Goal: Task Accomplishment & Management: Use online tool/utility

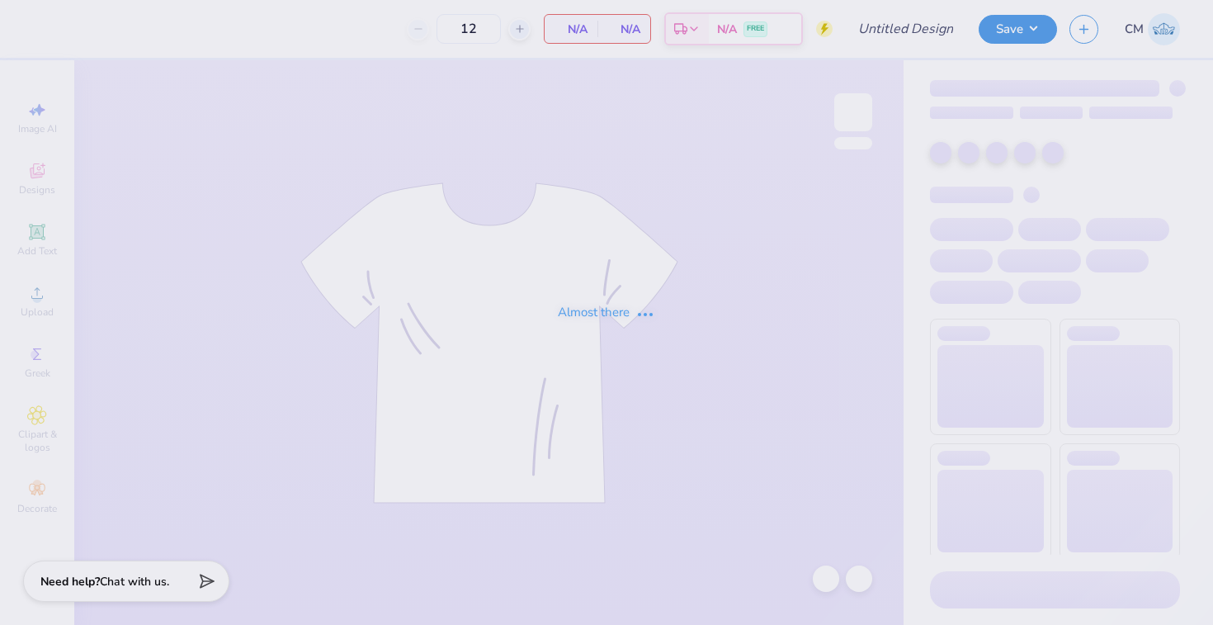
type input "Art team AZD hoodie"
type input "72"
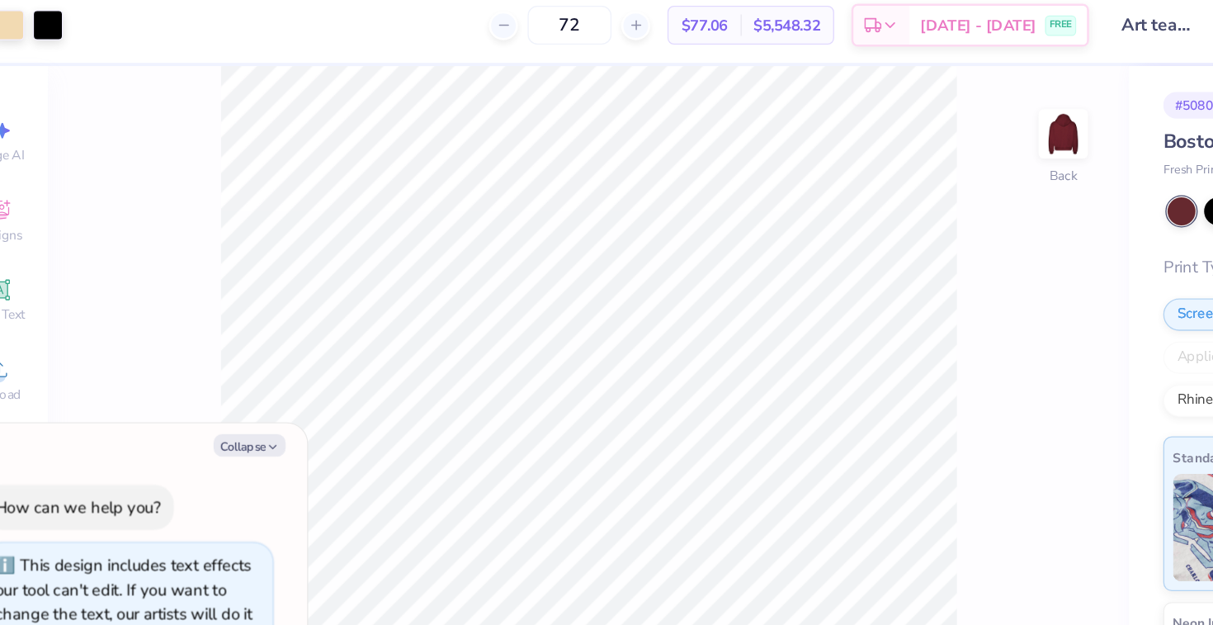
type textarea "x"
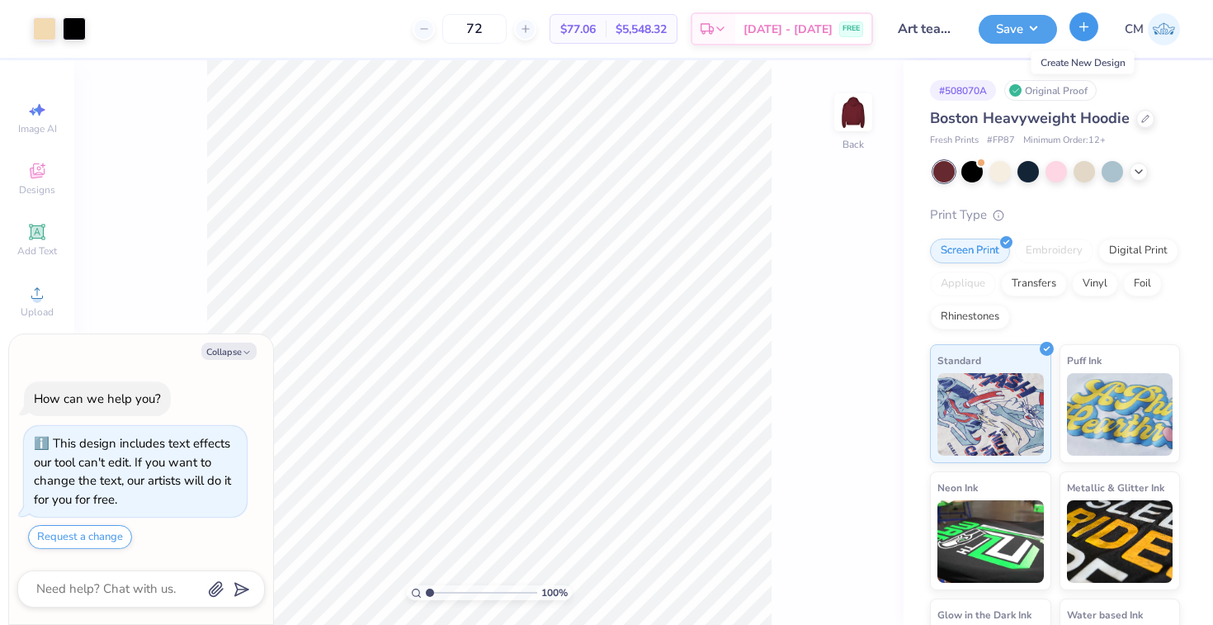
click at [1081, 24] on icon "button" at bounding box center [1084, 27] width 14 height 14
type textarea "x"
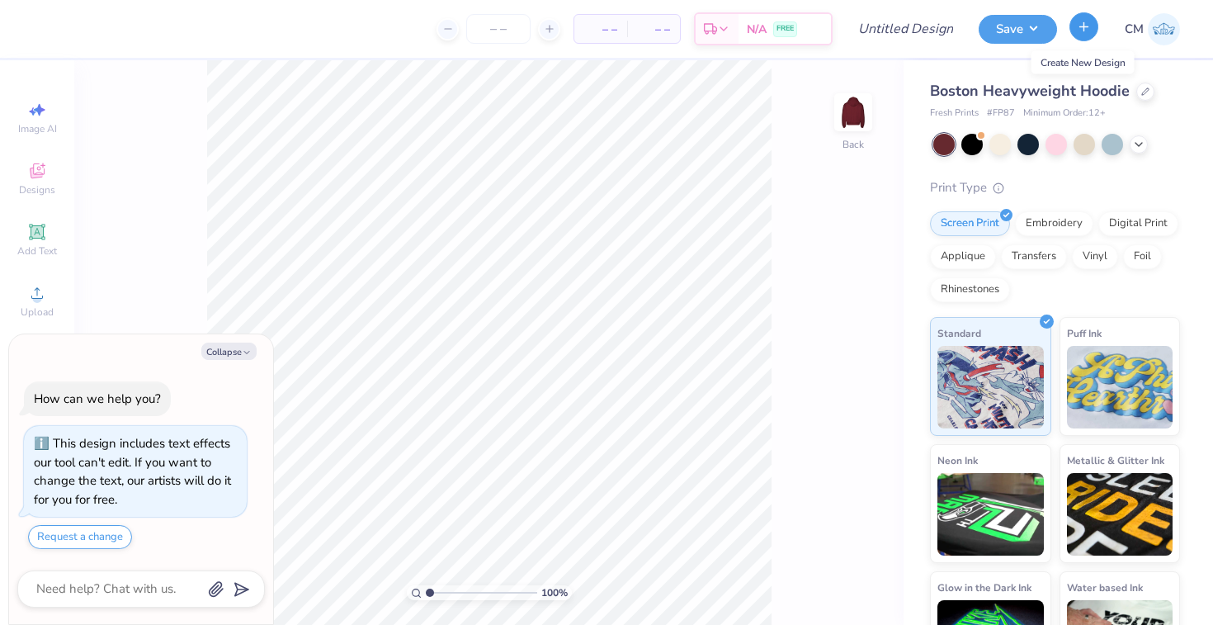
type textarea "x"
click at [899, 32] on input "Design Title" at bounding box center [926, 28] width 81 height 33
type input "A"
type textarea "x"
type input "Ar"
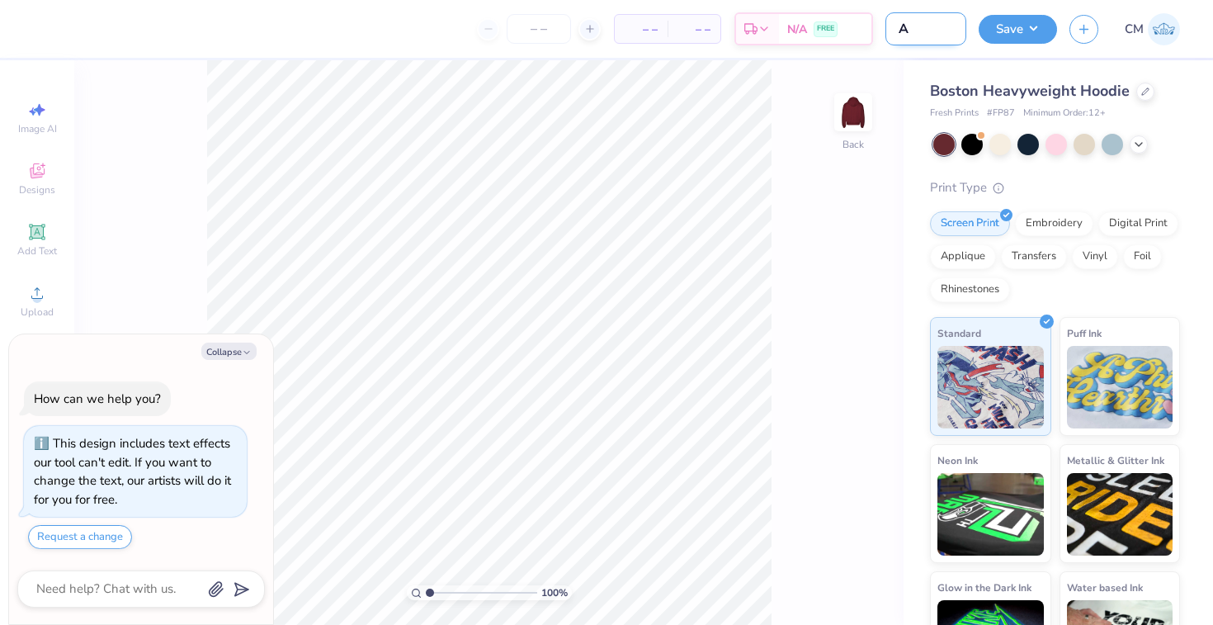
type textarea "x"
type input "Art"
type textarea "x"
type input "Art"
type textarea "x"
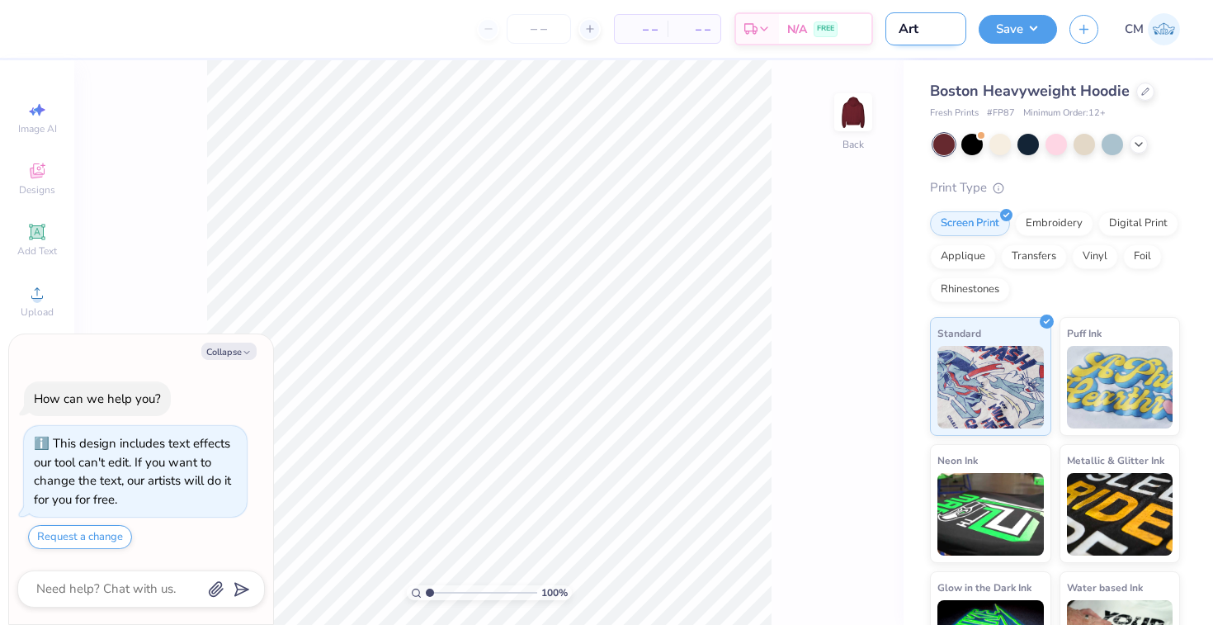
type input "Art t"
type textarea "x"
type input "Art te"
type textarea "x"
type input "Art tea"
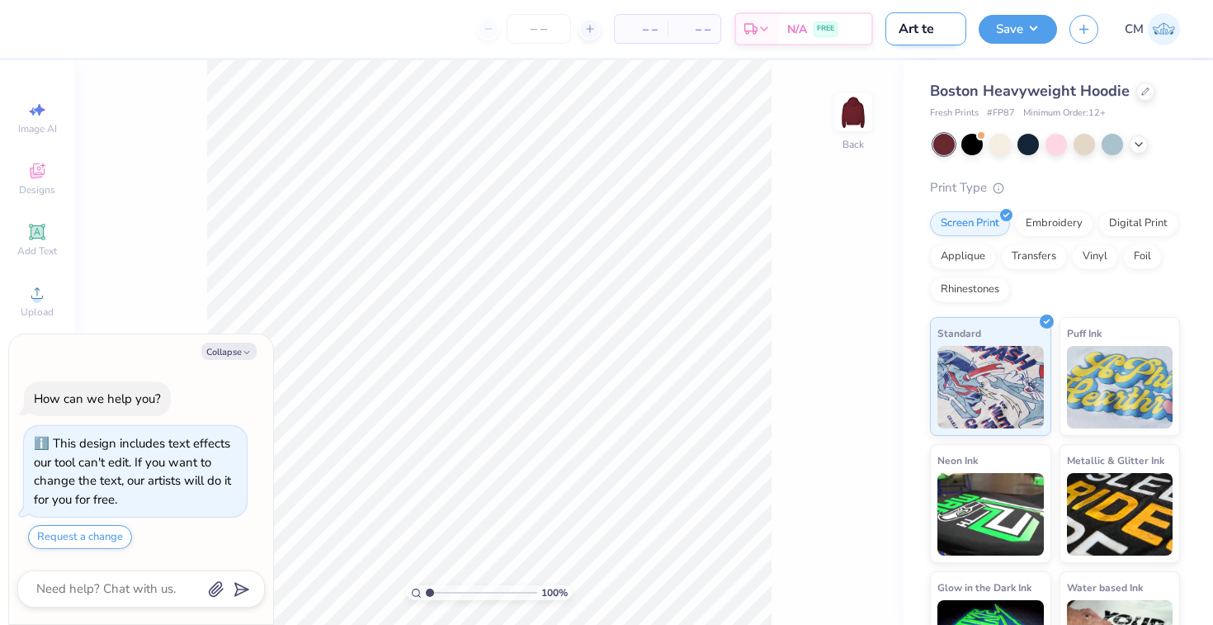
type textarea "x"
type input "Art team"
type textarea "x"
type input "Art team"
type textarea "x"
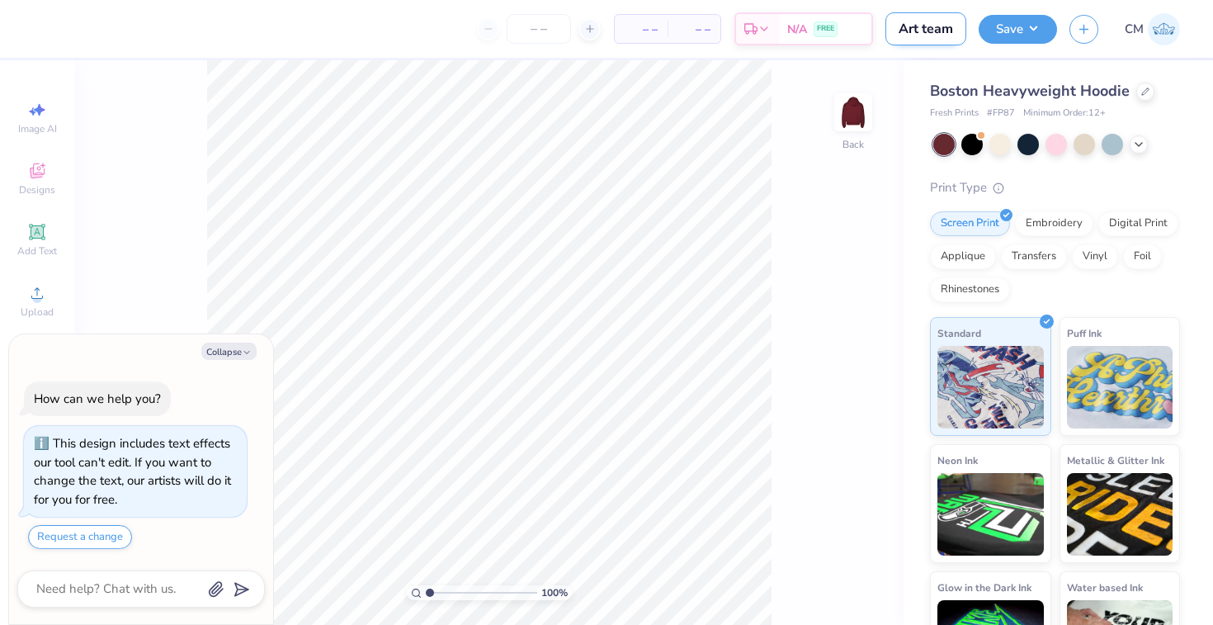
type input "Art team s"
type textarea "x"
type input "Art team sh"
type textarea "x"
type input "Art team sho"
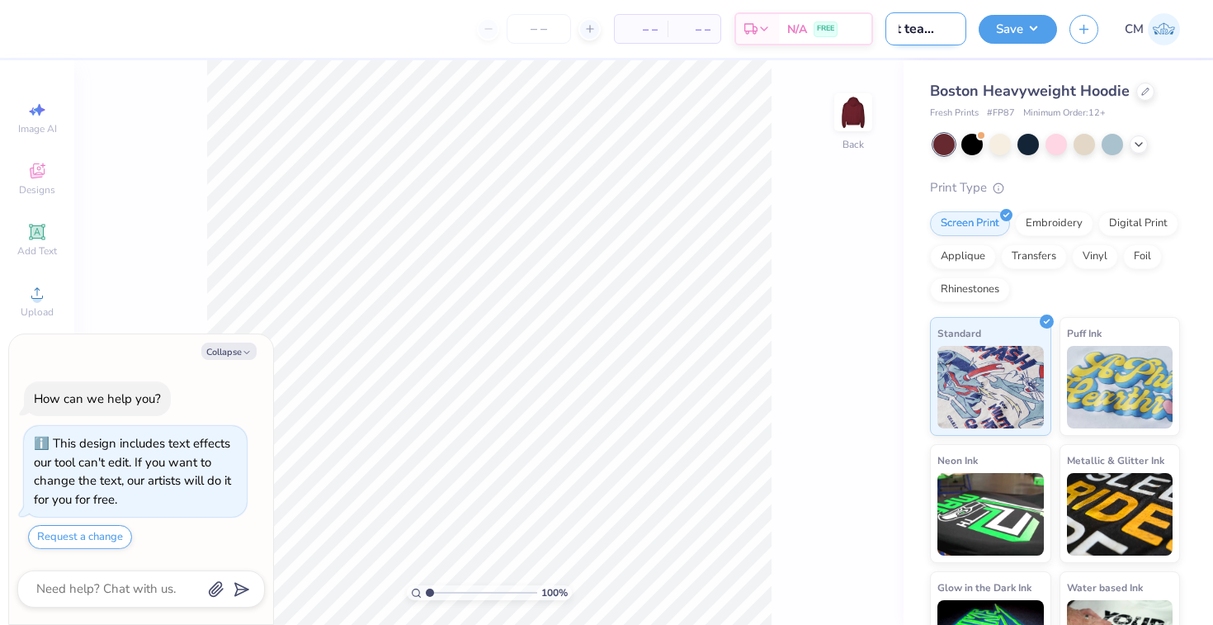
type textarea "x"
type input "Art team shor"
type textarea "x"
type input "Art team short"
type textarea "x"
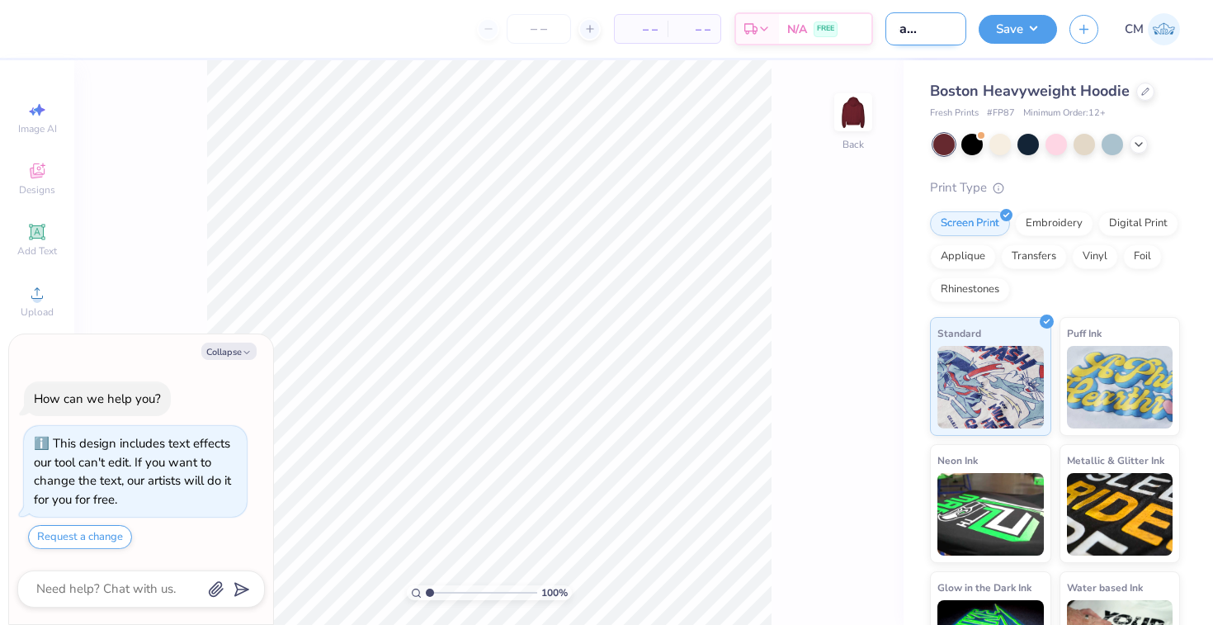
type input "Art team shorts"
type textarea "x"
type input "Art team shorts"
click at [1142, 90] on icon at bounding box center [1146, 90] width 8 height 8
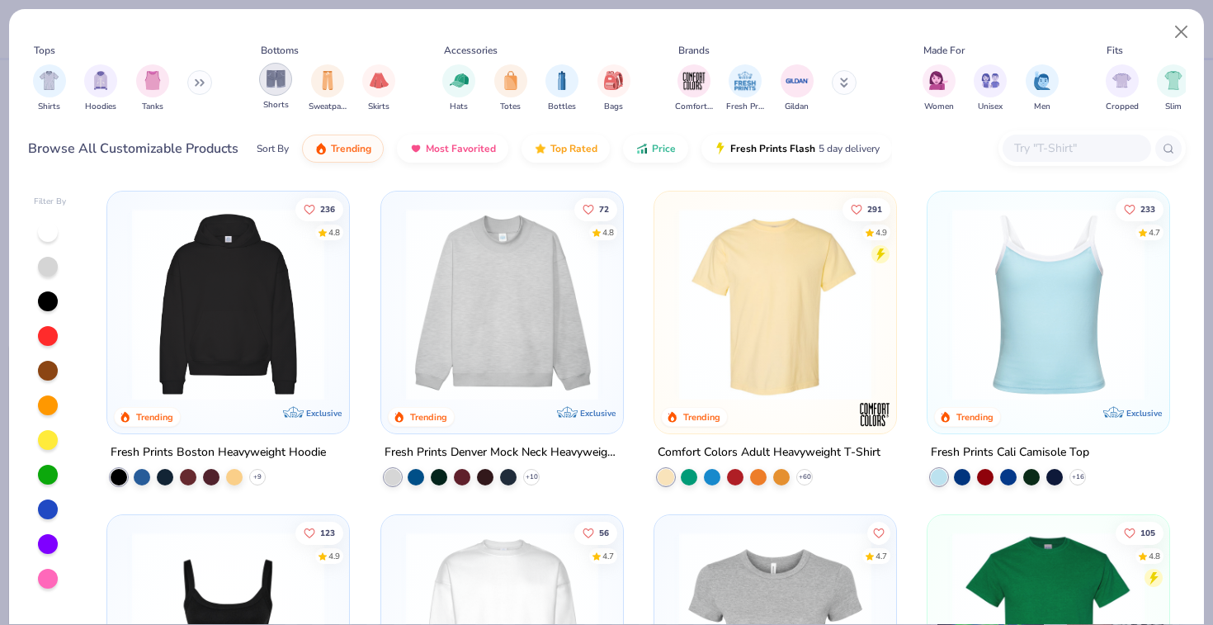
click at [286, 87] on div "filter for Shorts" at bounding box center [275, 79] width 33 height 33
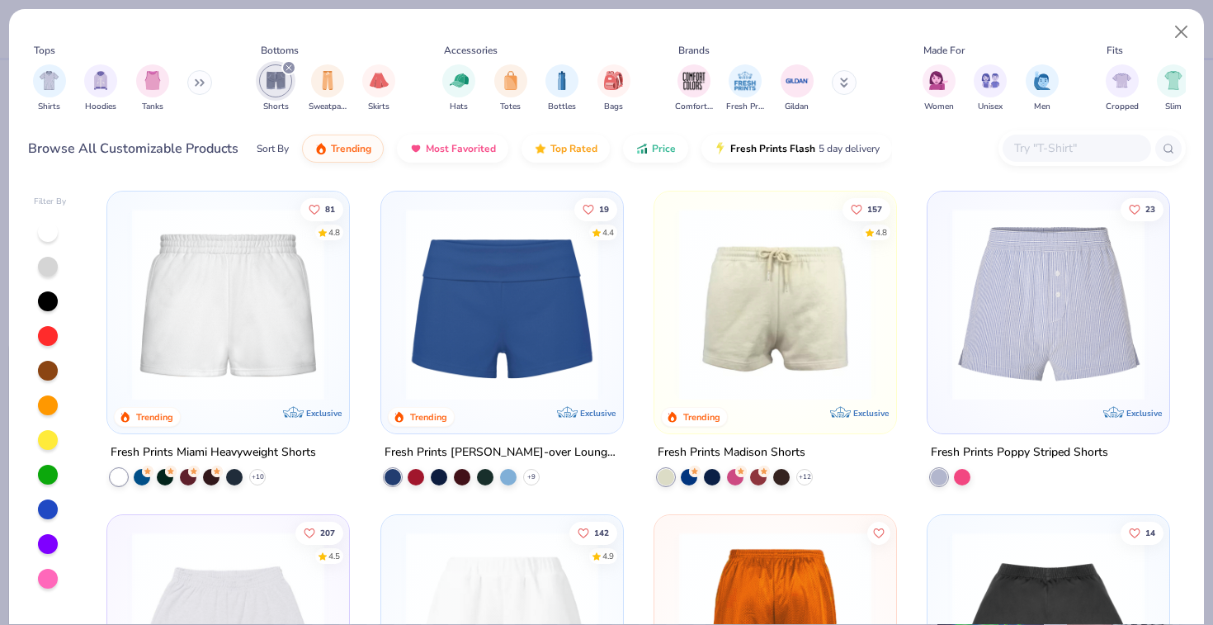
scroll to position [23, 0]
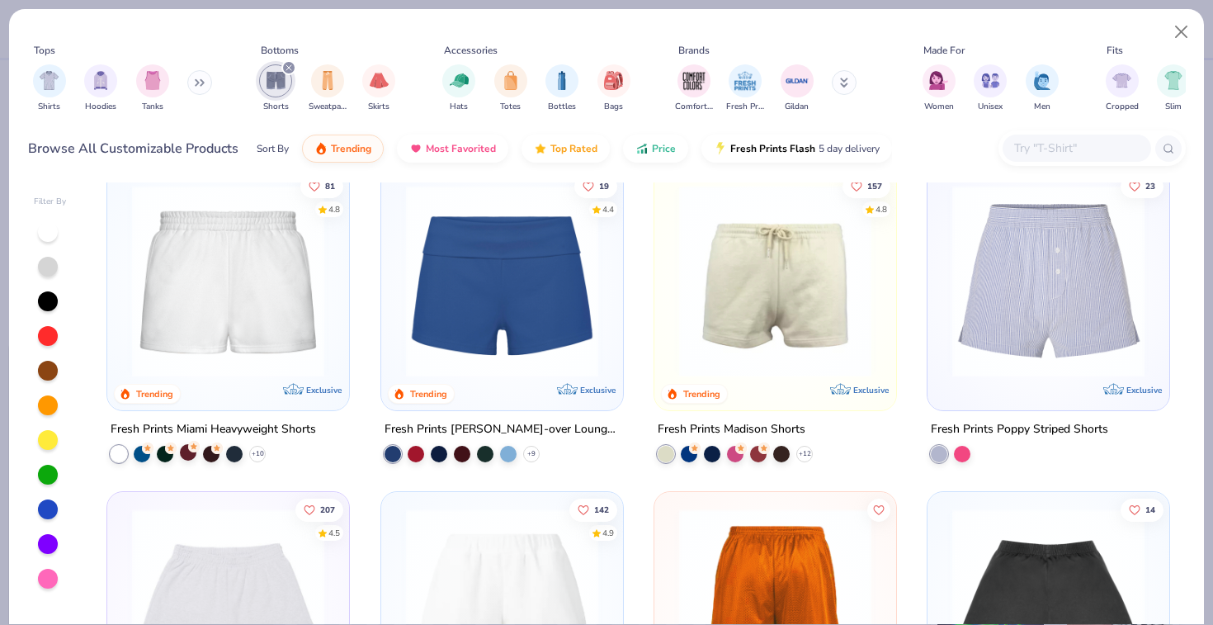
click at [191, 451] on div at bounding box center [188, 452] width 17 height 17
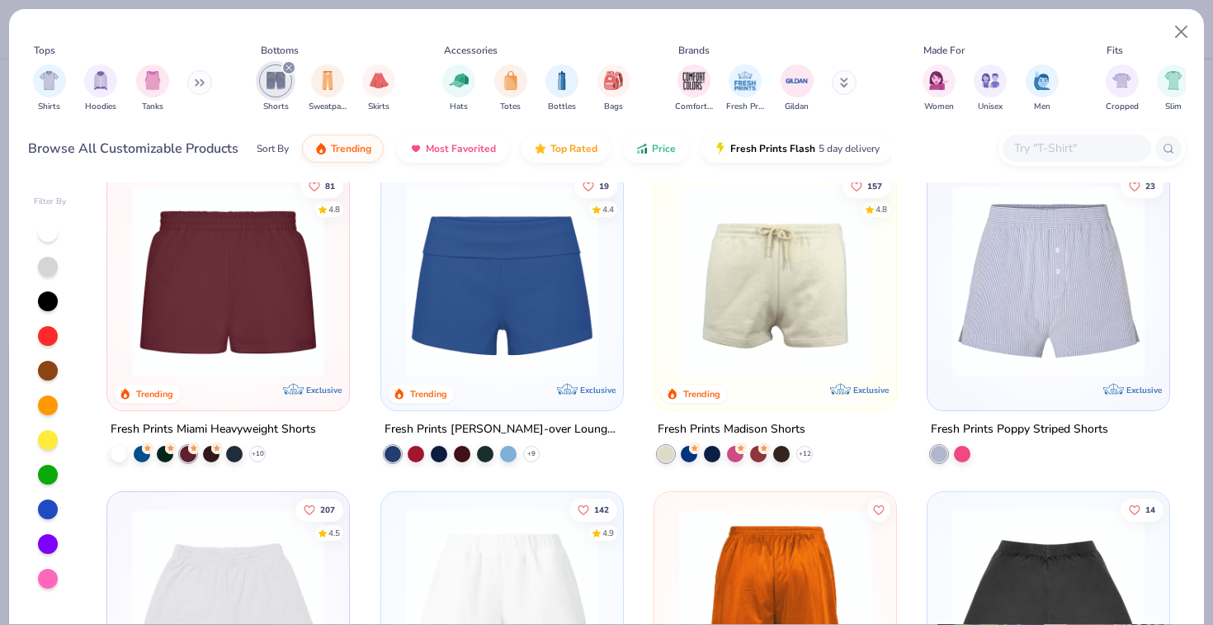
click at [284, 348] on img at bounding box center [228, 281] width 209 height 192
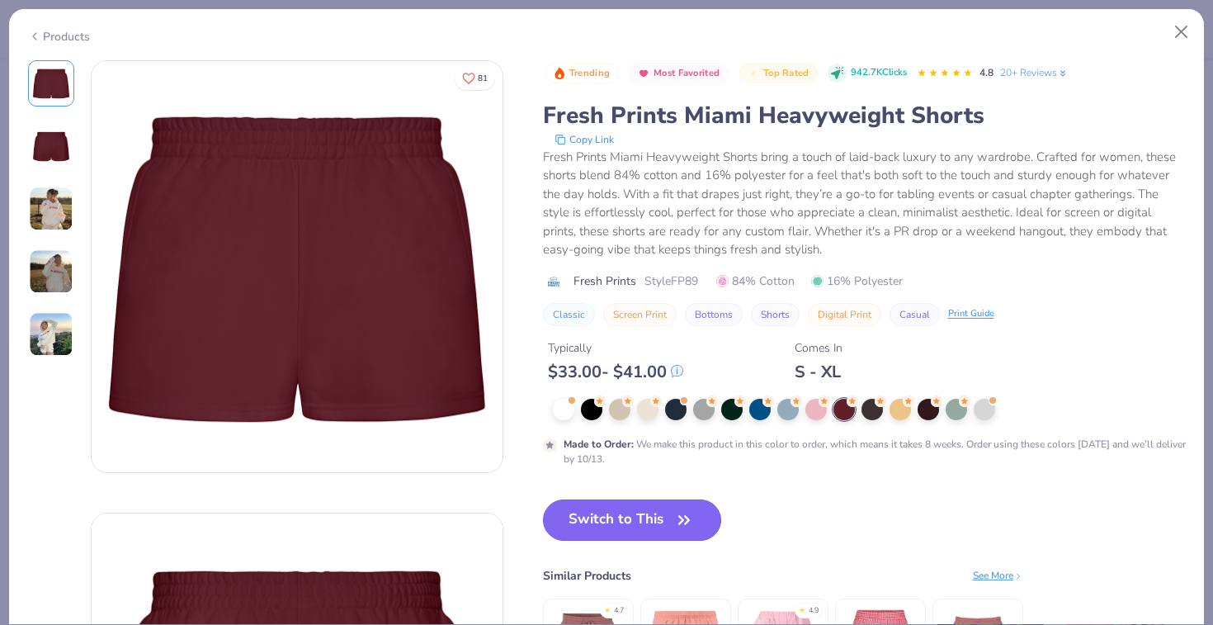
click at [643, 539] on button "Switch to This" at bounding box center [632, 519] width 179 height 41
type textarea "x"
type input "50"
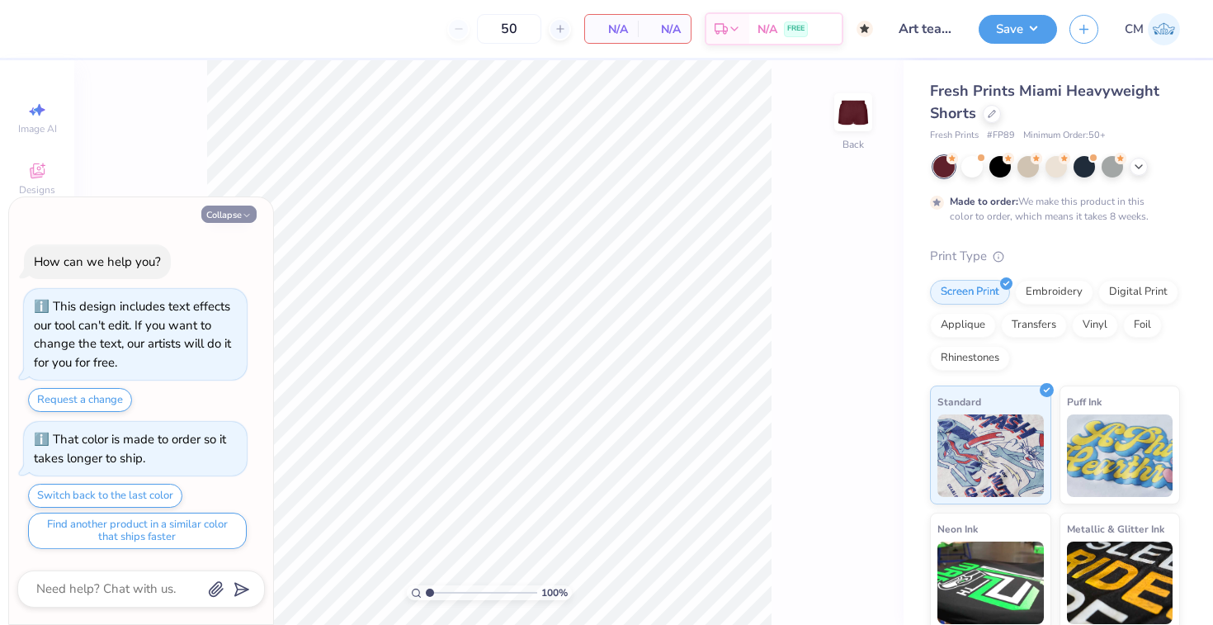
click at [229, 213] on button "Collapse" at bounding box center [228, 214] width 55 height 17
type textarea "x"
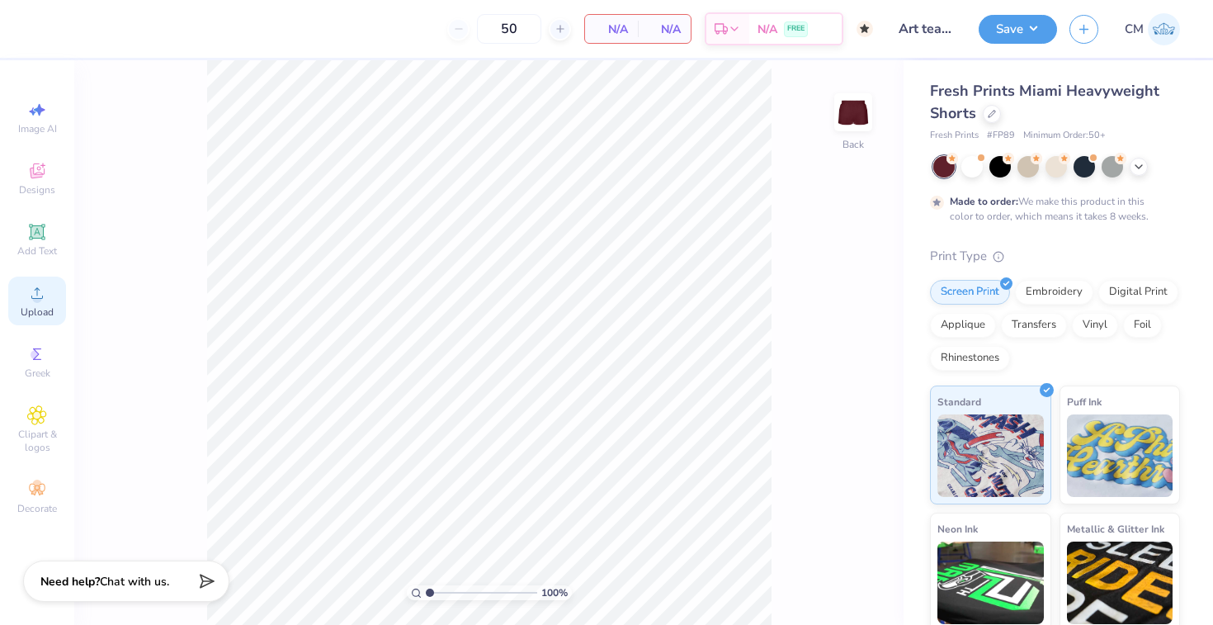
click at [36, 297] on circle at bounding box center [36, 298] width 9 height 9
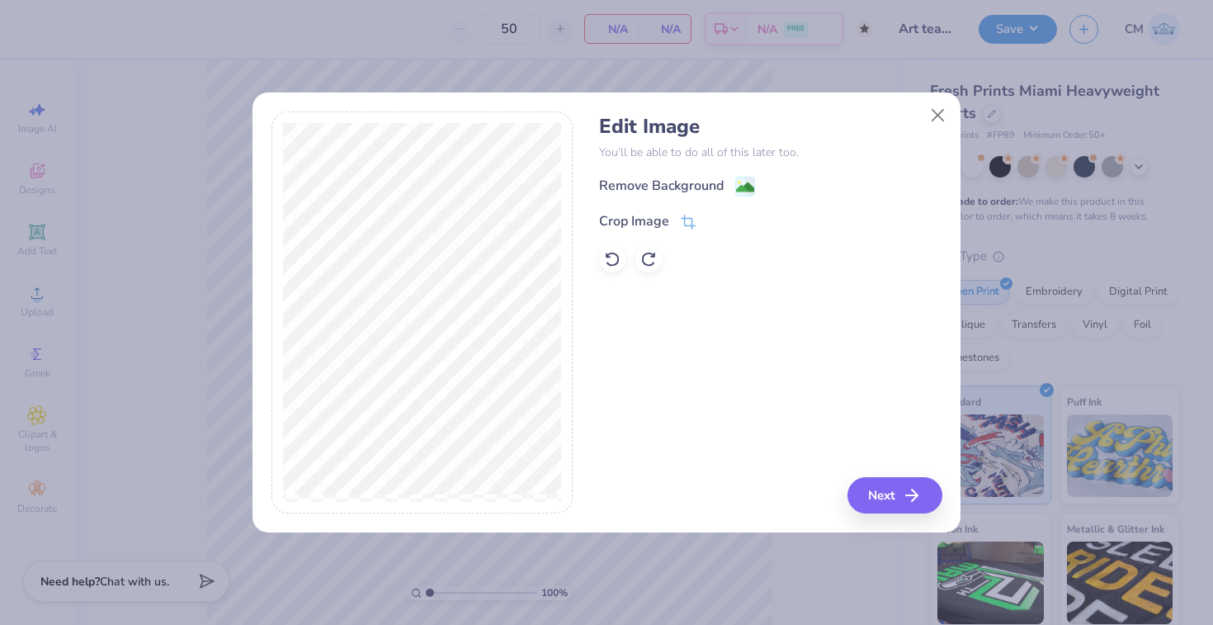
click at [757, 182] on div "Remove Background" at bounding box center [770, 186] width 343 height 21
click at [736, 182] on image at bounding box center [745, 189] width 18 height 18
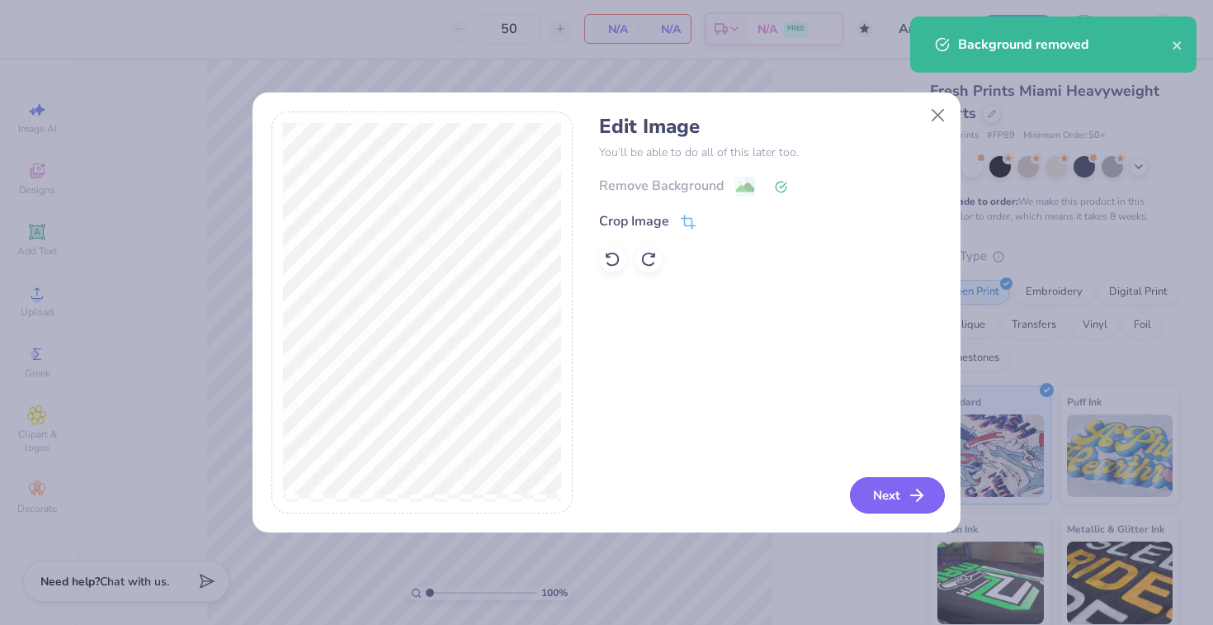
click at [908, 493] on icon "button" at bounding box center [917, 495] width 20 height 20
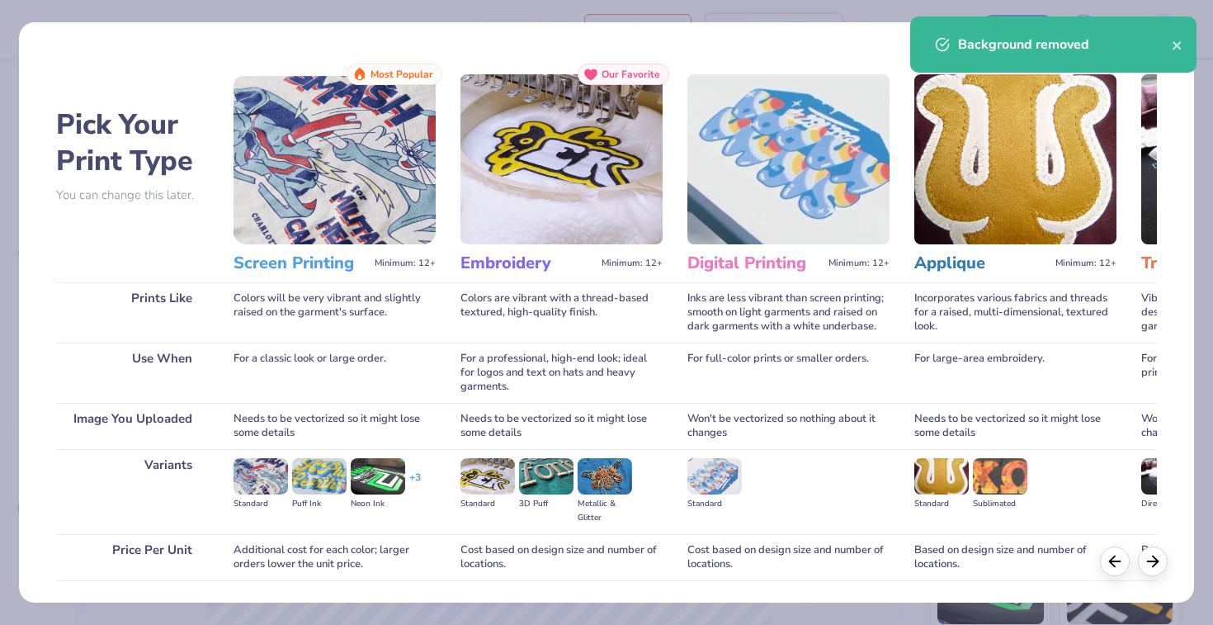
scroll to position [116, 0]
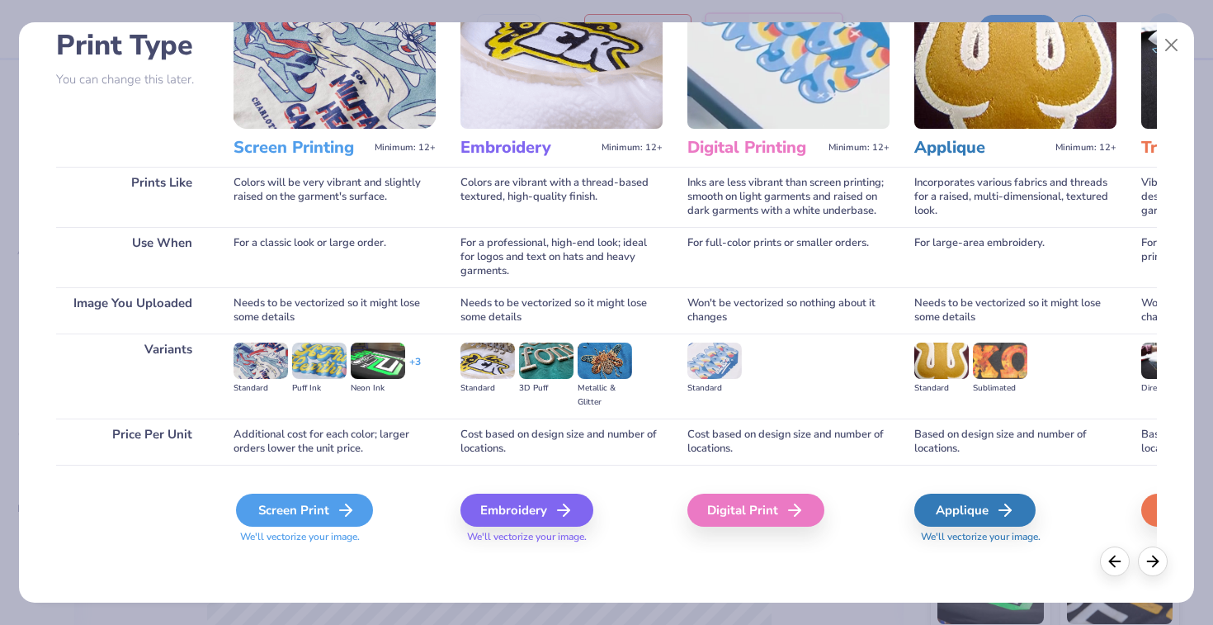
click at [317, 516] on div "Screen Print" at bounding box center [304, 510] width 137 height 33
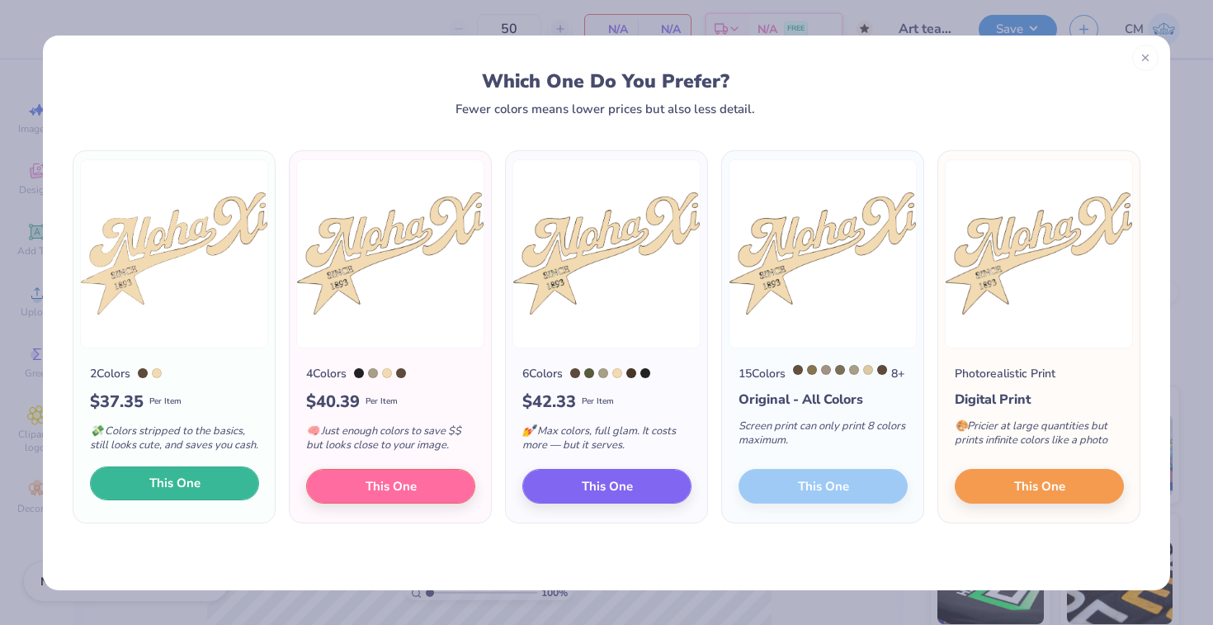
click at [143, 501] on button "This One" at bounding box center [174, 483] width 169 height 35
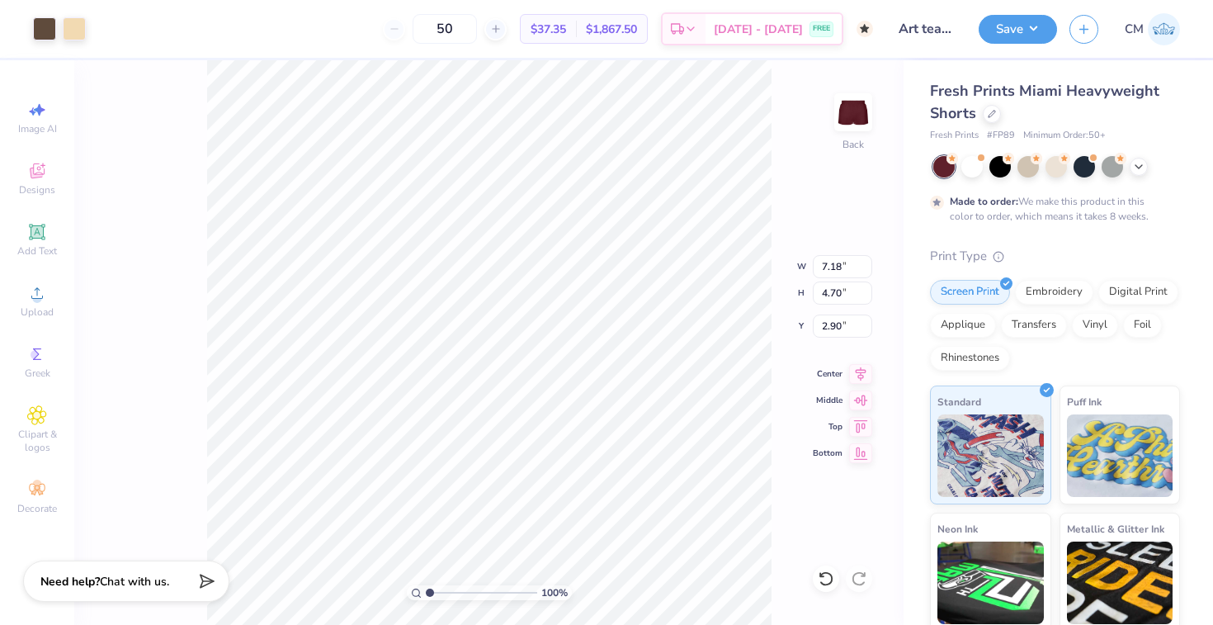
type input "3.24"
type input "2.12"
type input "7.37"
type input "4.79"
type input "3.13"
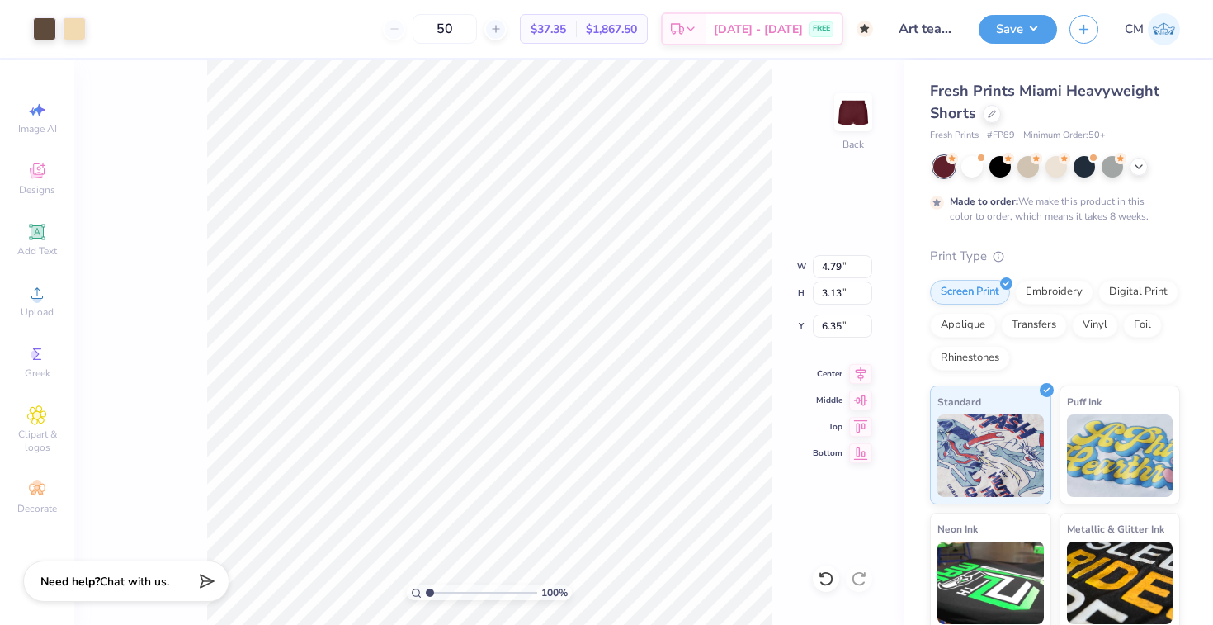
type input "6.87"
type input "4.00"
type input "2.62"
type input "7.38"
type input "4.02"
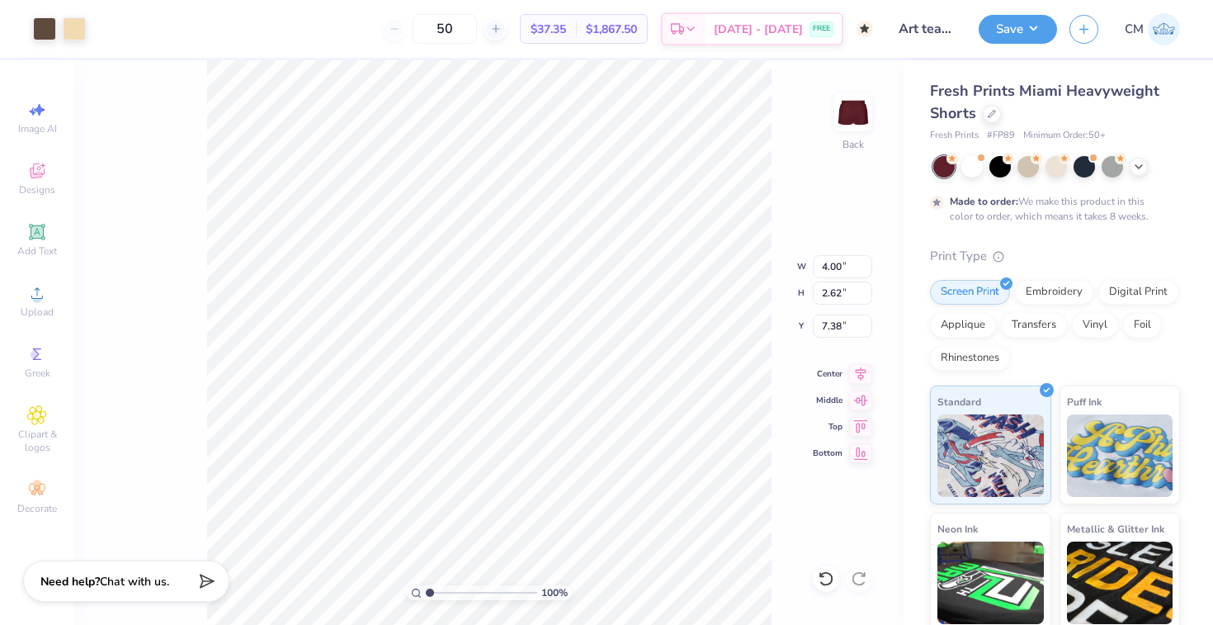
type input "2.55"
type input "7.42"
type input "4.27"
type input "2.71"
type input "7.29"
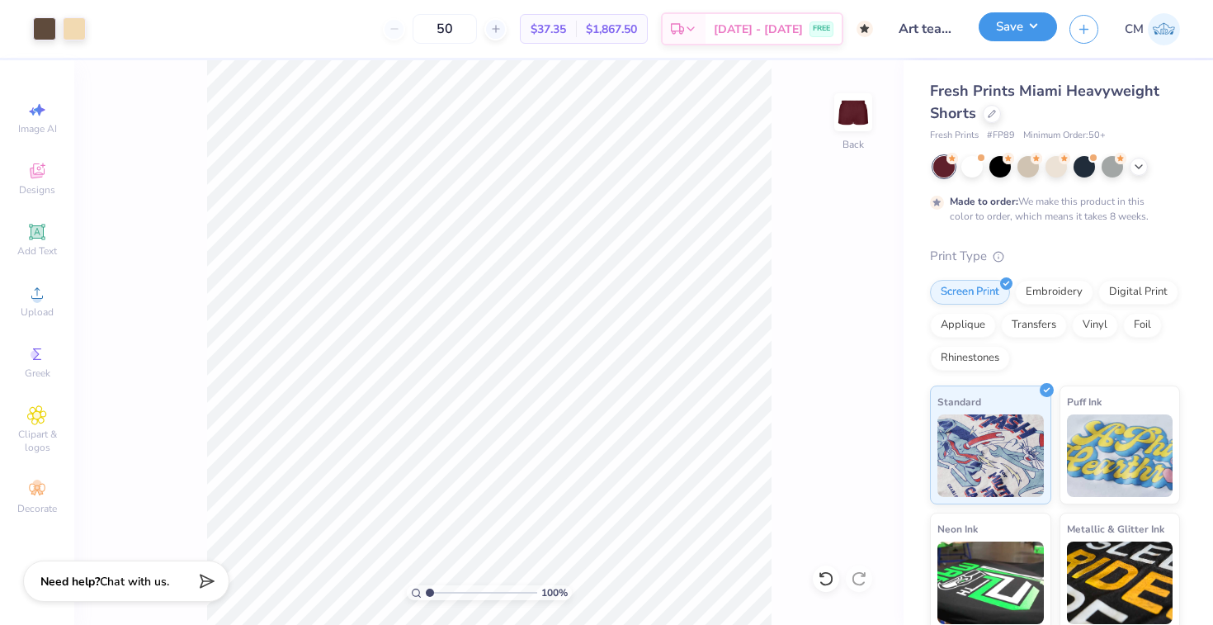
click at [1002, 33] on button "Save" at bounding box center [1018, 26] width 78 height 29
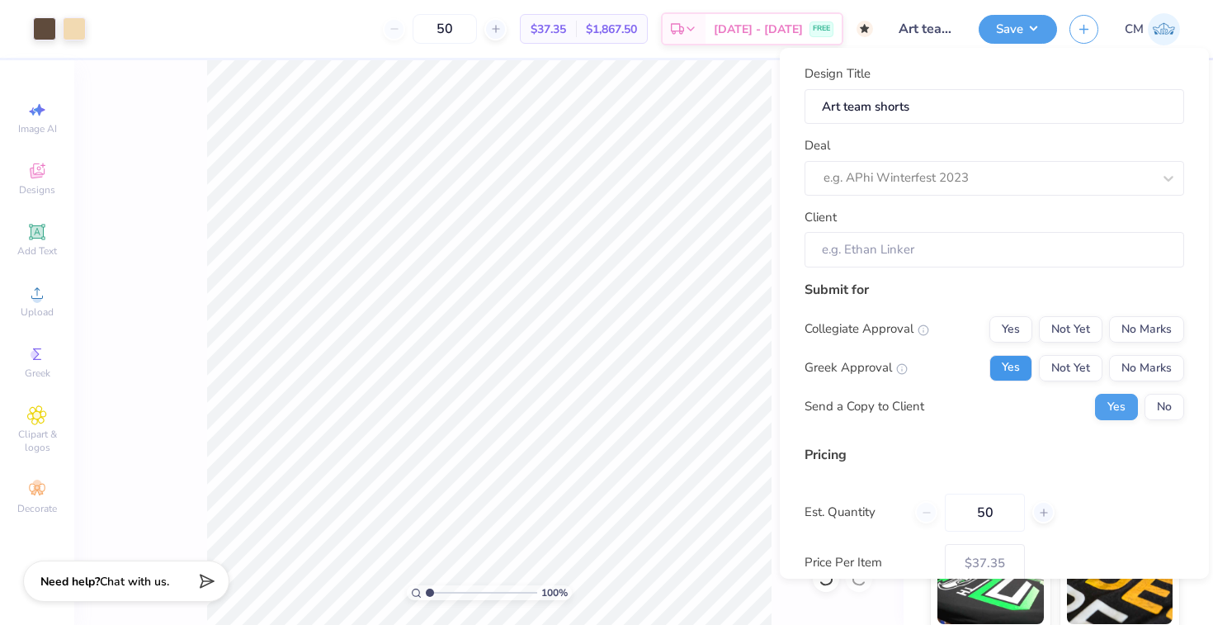
click at [1029, 370] on button "Yes" at bounding box center [1011, 368] width 43 height 26
click at [1132, 336] on button "No Marks" at bounding box center [1146, 329] width 75 height 26
type input "$37.35"
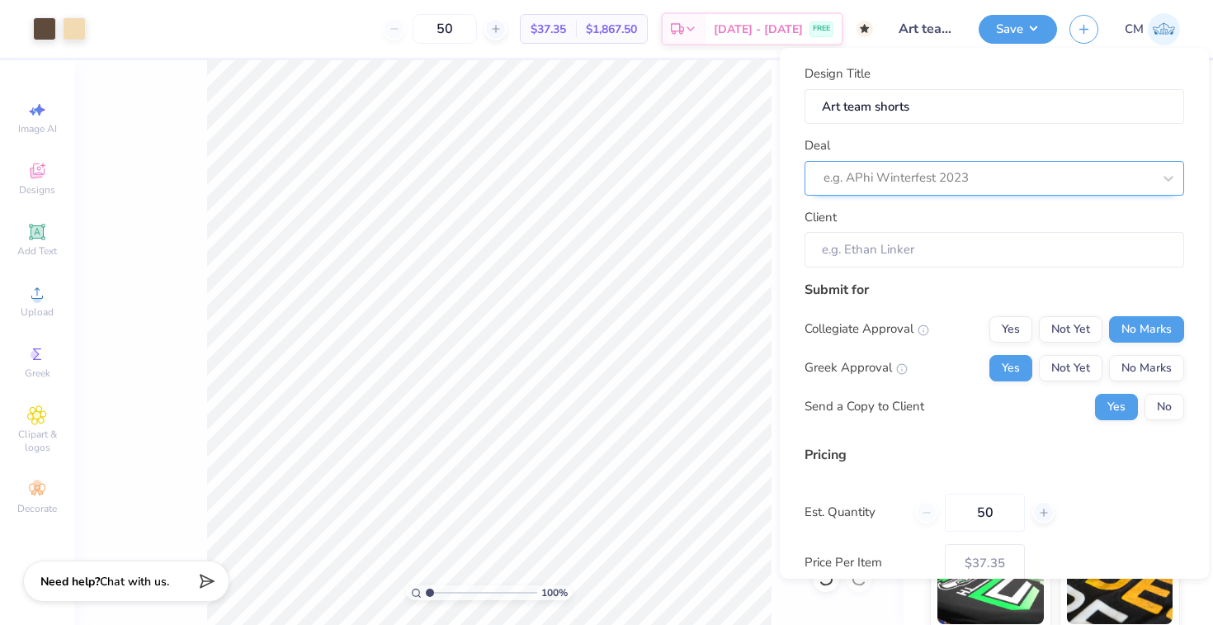
click at [906, 174] on div at bounding box center [988, 178] width 329 height 22
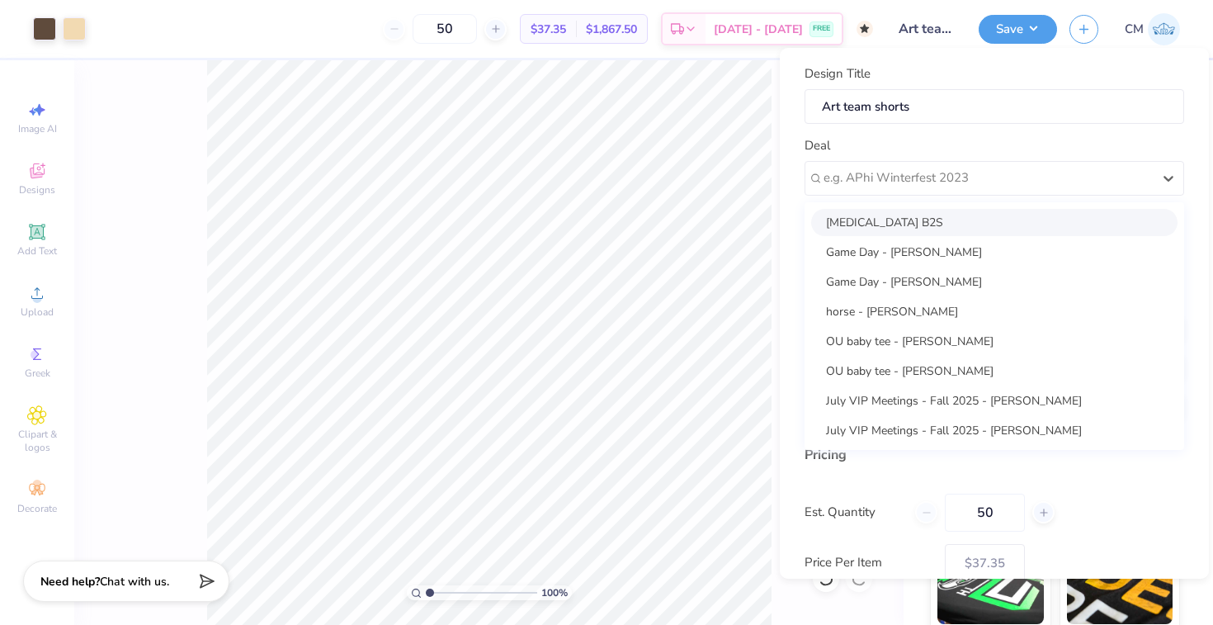
click at [887, 230] on div "[MEDICAL_DATA] B2S" at bounding box center [994, 222] width 366 height 27
type input "[PERSON_NAME]"
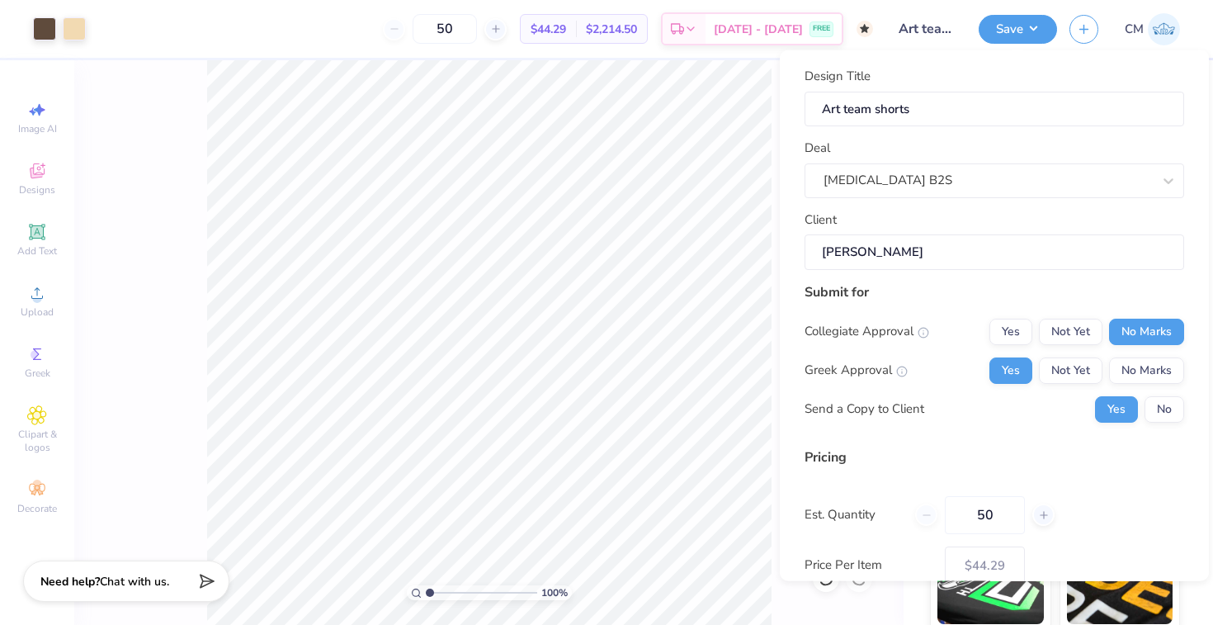
scroll to position [98, 0]
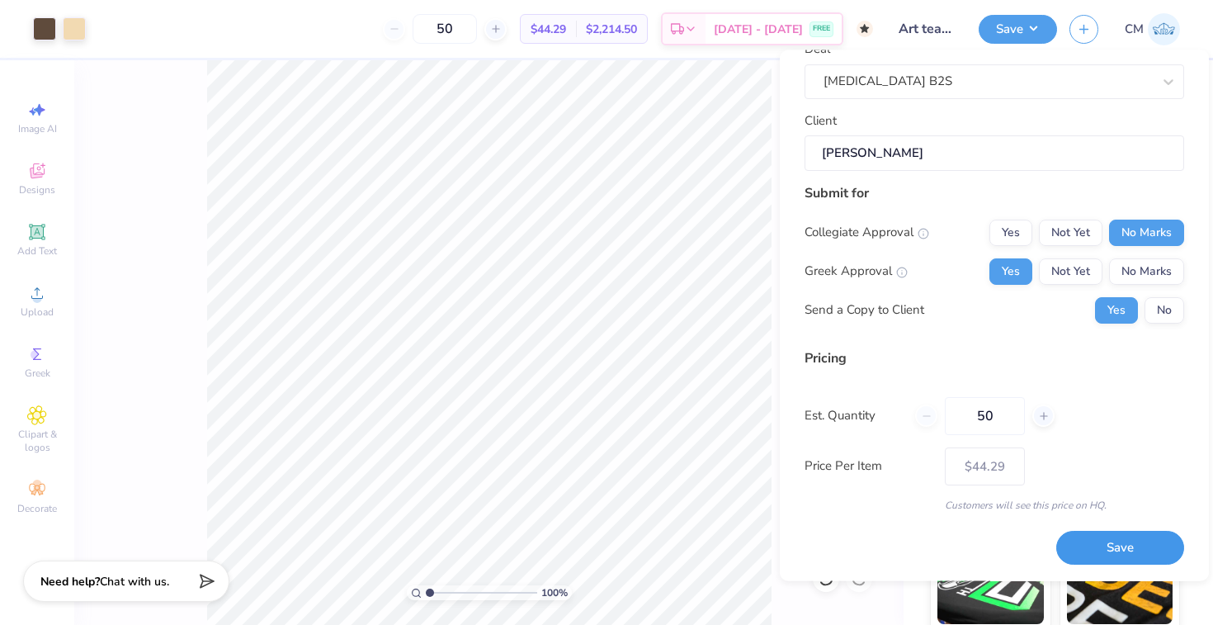
click at [1095, 539] on button "Save" at bounding box center [1121, 549] width 128 height 34
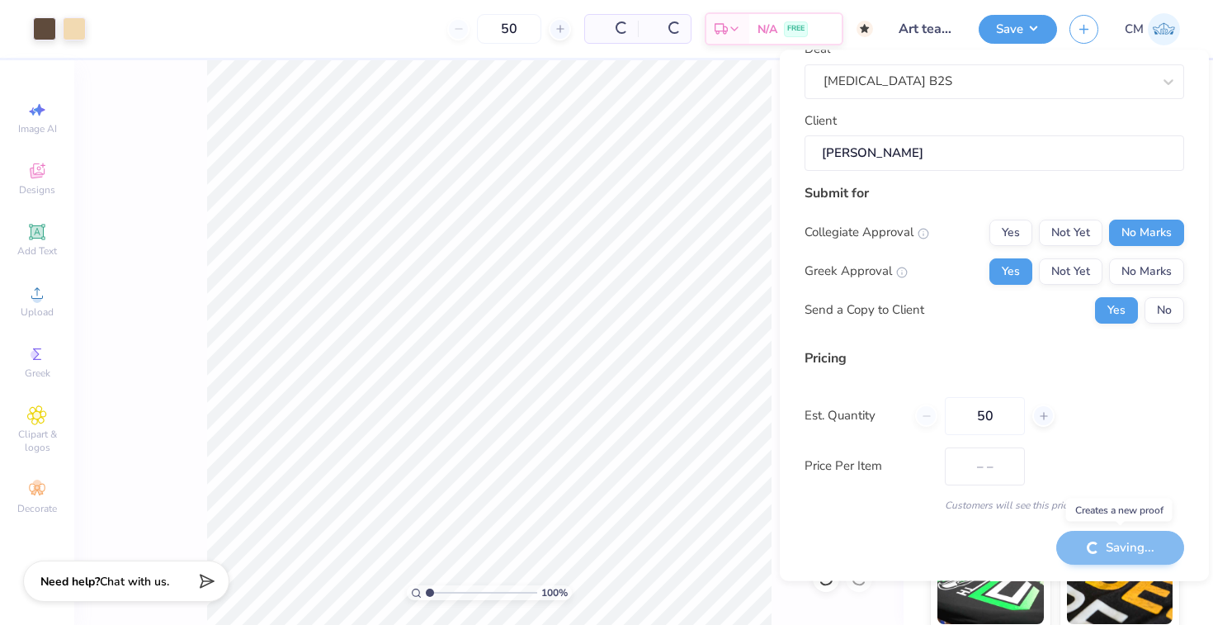
type input "$44.29"
